Goal: Find specific page/section: Find specific page/section

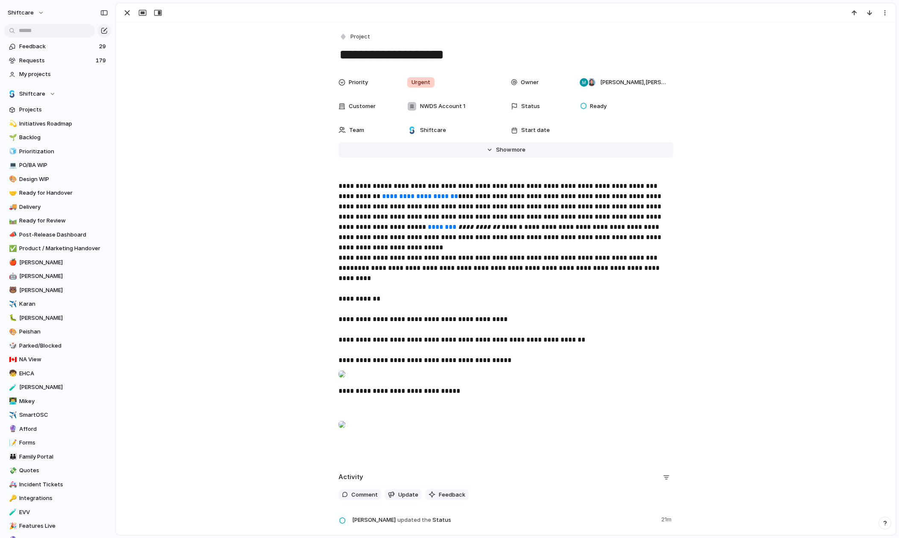
click at [510, 150] on span "Show" at bounding box center [503, 150] width 15 height 9
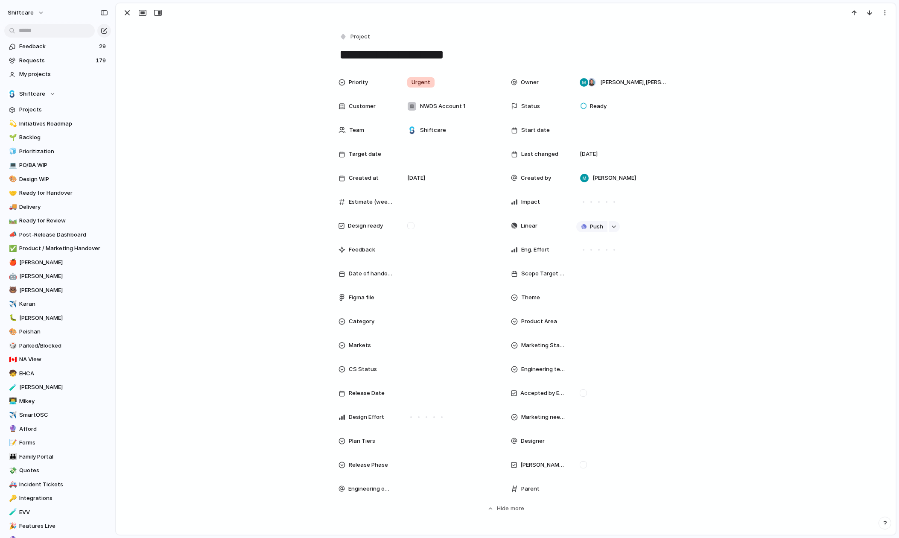
click at [547, 369] on span "Engineering team" at bounding box center [543, 369] width 44 height 9
